Goal: Information Seeking & Learning: Learn about a topic

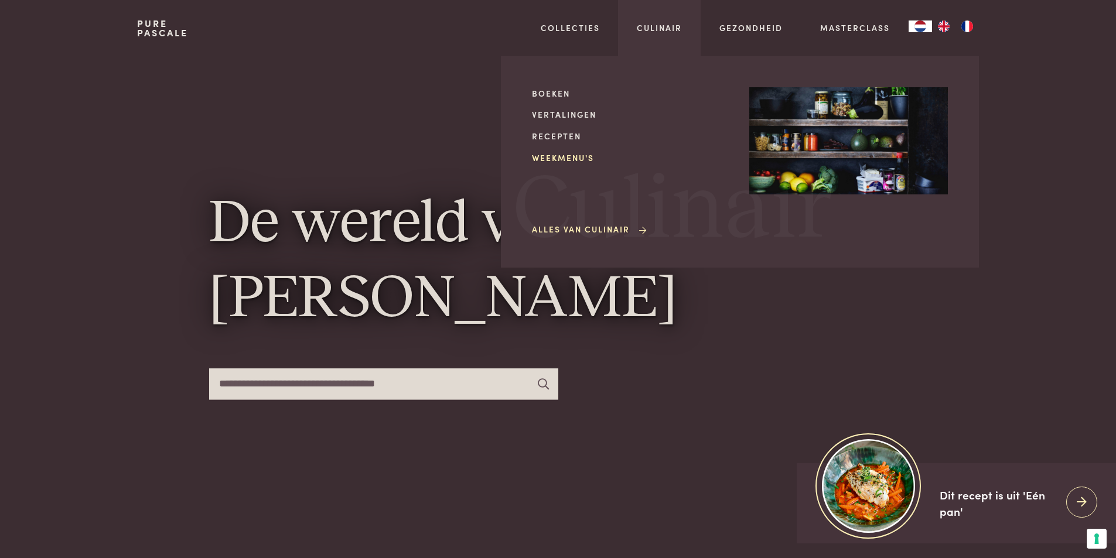
click at [548, 160] on link "Weekmenu's" at bounding box center [631, 158] width 199 height 12
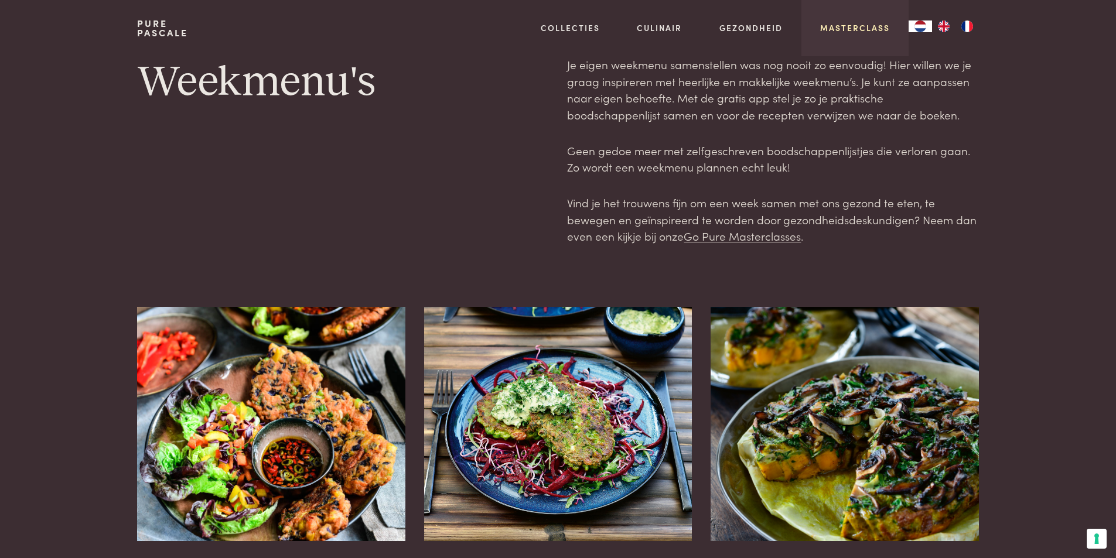
click at [841, 29] on link "Masterclass" at bounding box center [855, 28] width 70 height 12
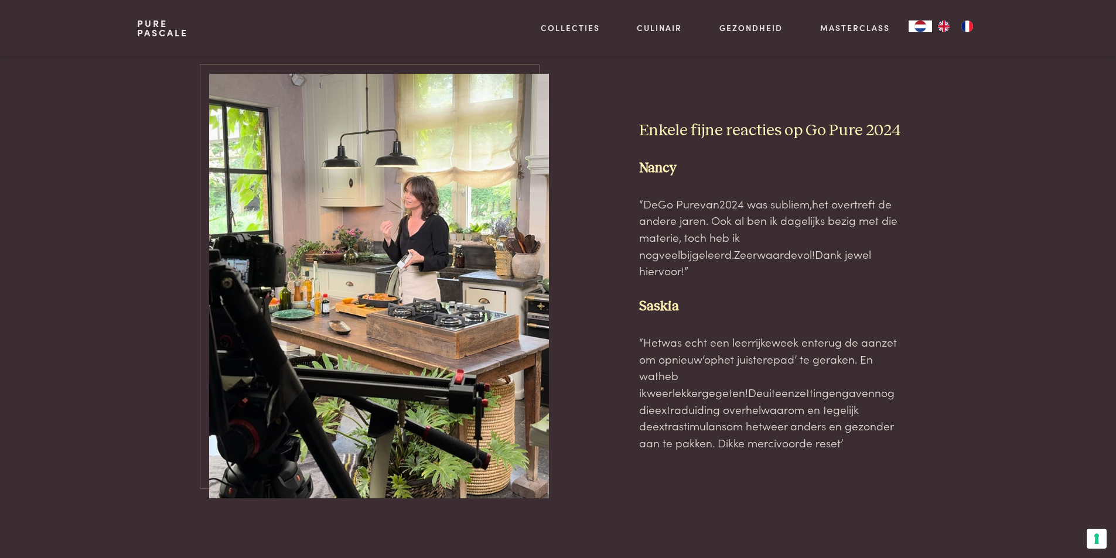
scroll to position [3514, 0]
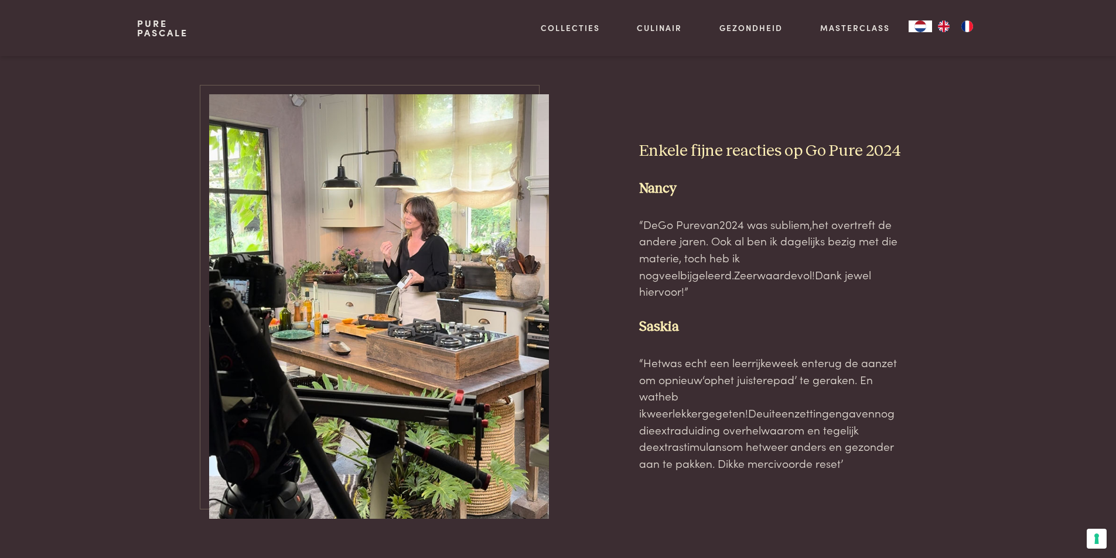
click at [466, 174] on img at bounding box center [379, 306] width 340 height 425
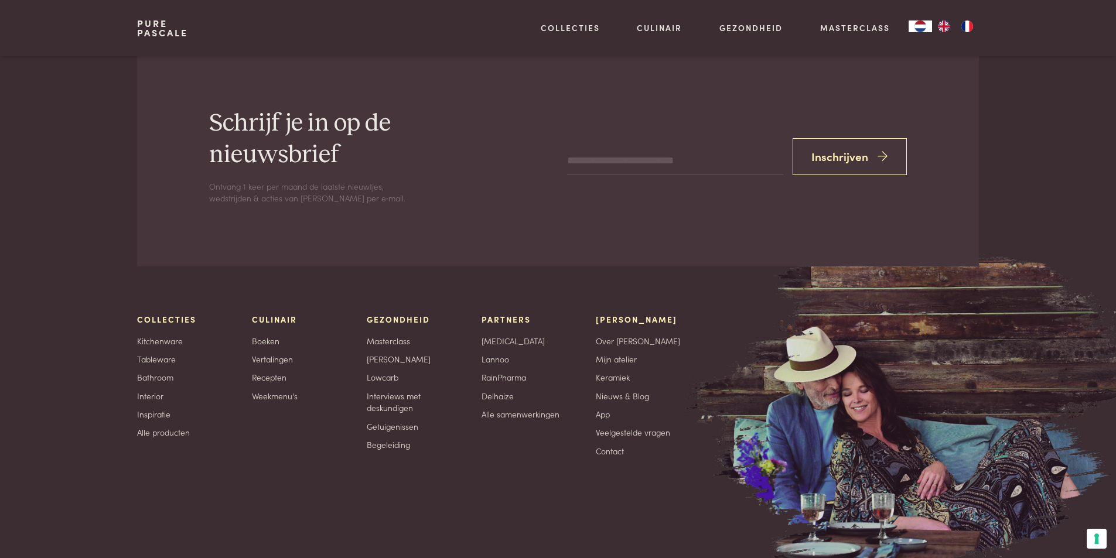
scroll to position [4051, 0]
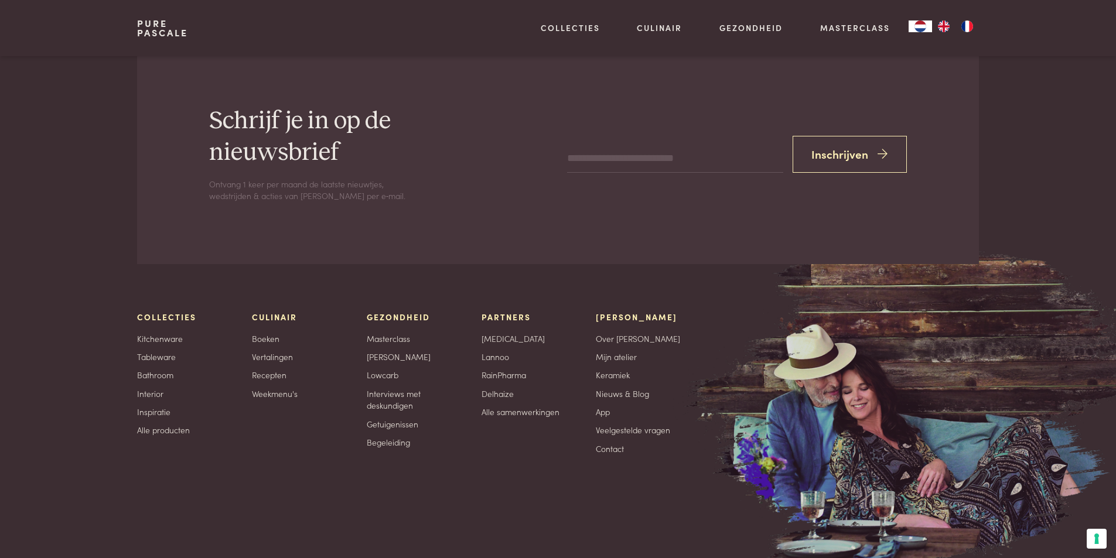
click at [873, 371] on div "Collecties Kitchenware Tableware Bathroom Interior Inspiratie Alle producten Cu…" at bounding box center [557, 383] width 841 height 144
click at [611, 388] on link "Nieuws & Blog" at bounding box center [622, 394] width 53 height 12
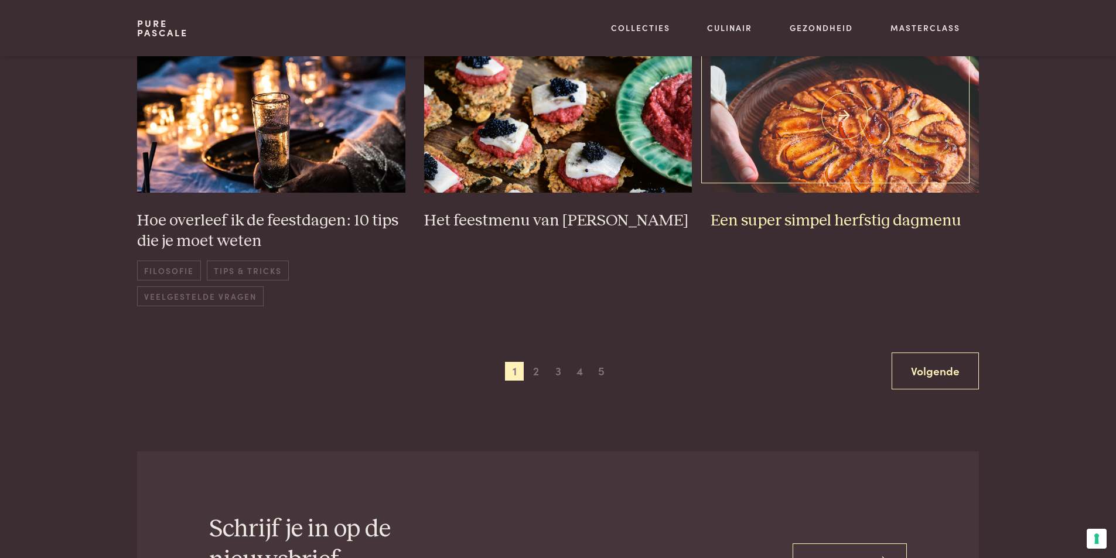
scroll to position [879, 0]
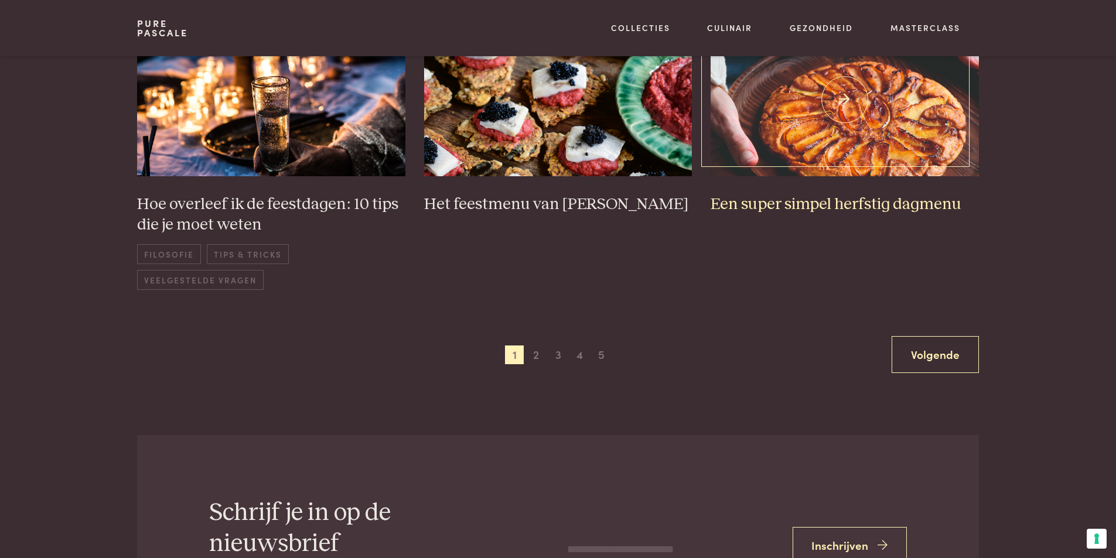
click at [852, 136] on img at bounding box center [844, 99] width 268 height 153
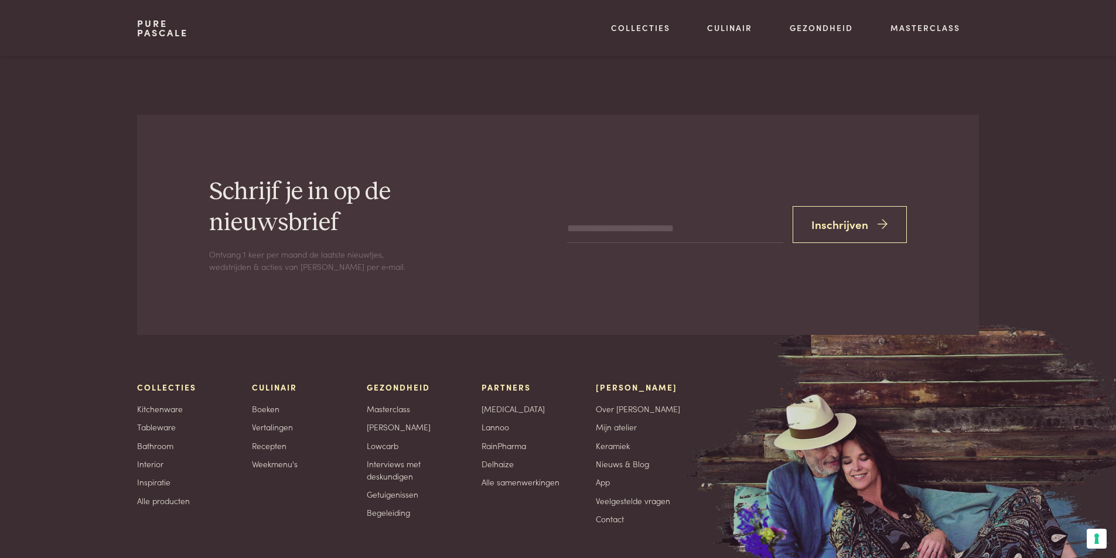
scroll to position [4979, 0]
